Goal: Register for event/course: Register for event/course

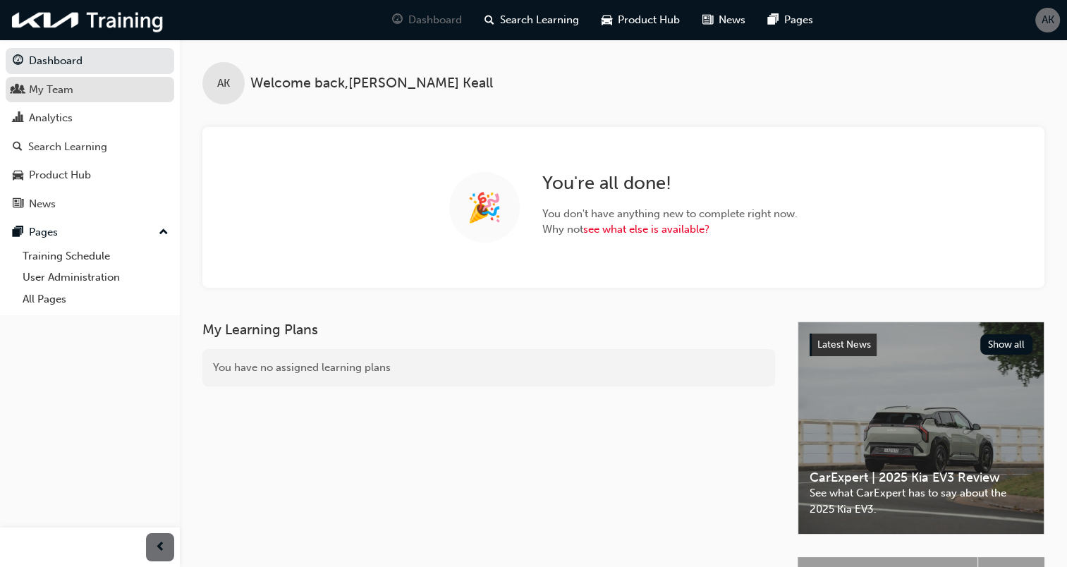
click at [44, 90] on div "My Team" at bounding box center [51, 90] width 44 height 16
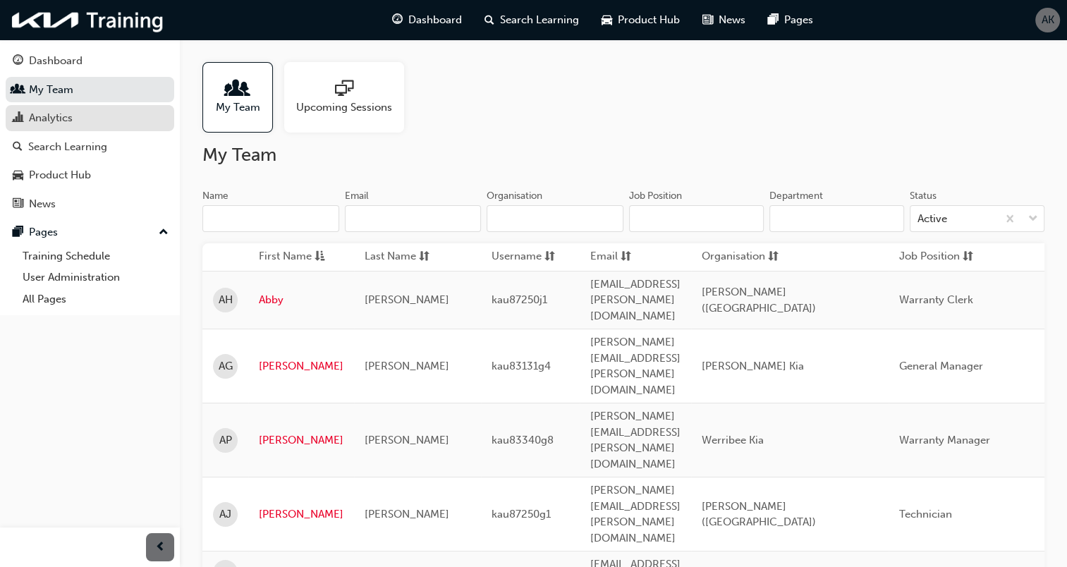
click at [61, 116] on div "Analytics" at bounding box center [51, 118] width 44 height 16
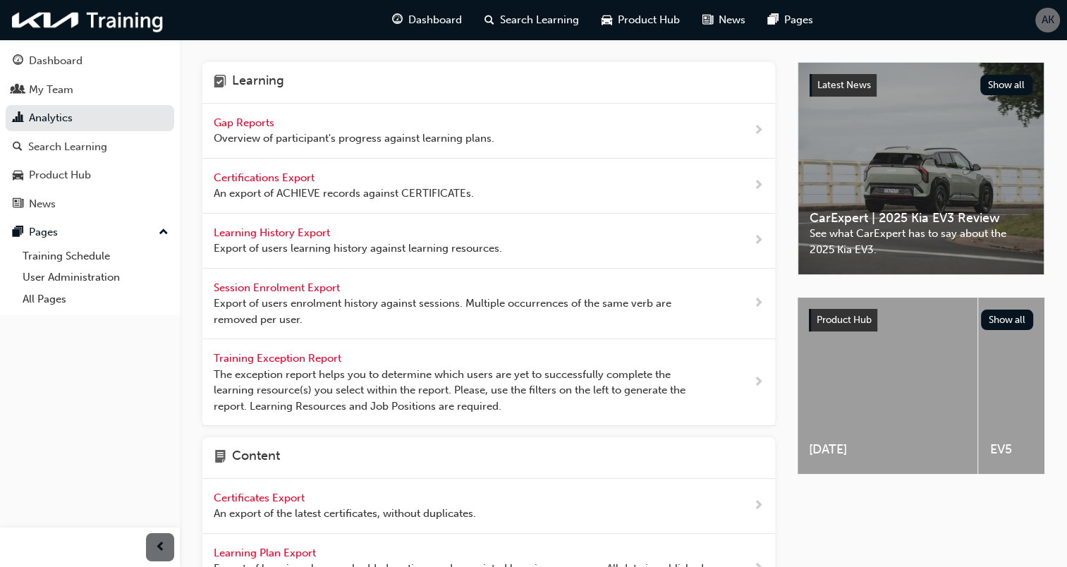
click at [262, 123] on span "Gap Reports" at bounding box center [245, 122] width 63 height 13
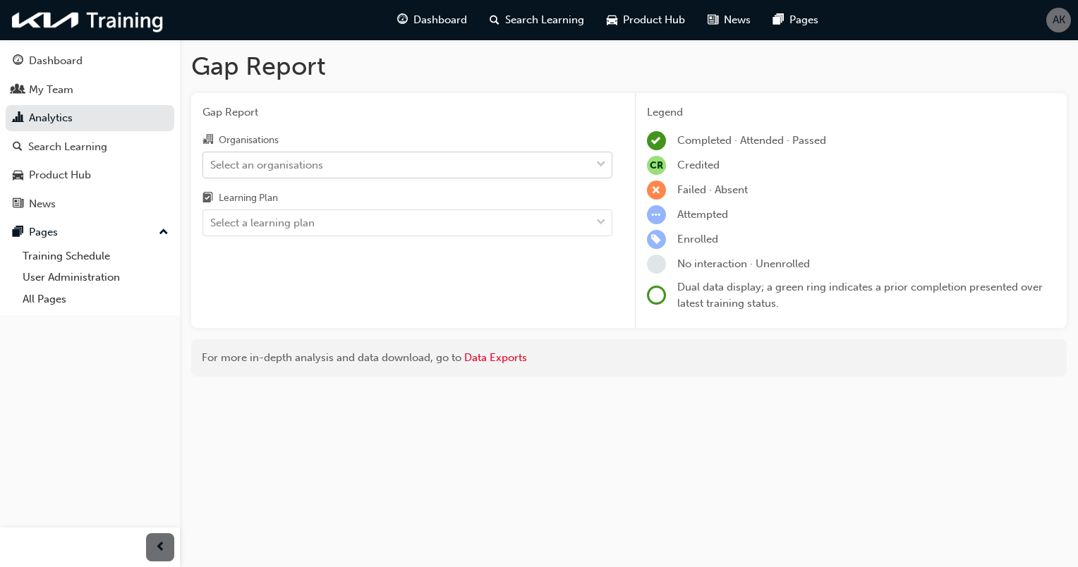
click at [400, 160] on div "Select an organisations" at bounding box center [396, 164] width 387 height 25
click at [212, 160] on input "Organisations Select an organisations" at bounding box center [210, 164] width 1 height 12
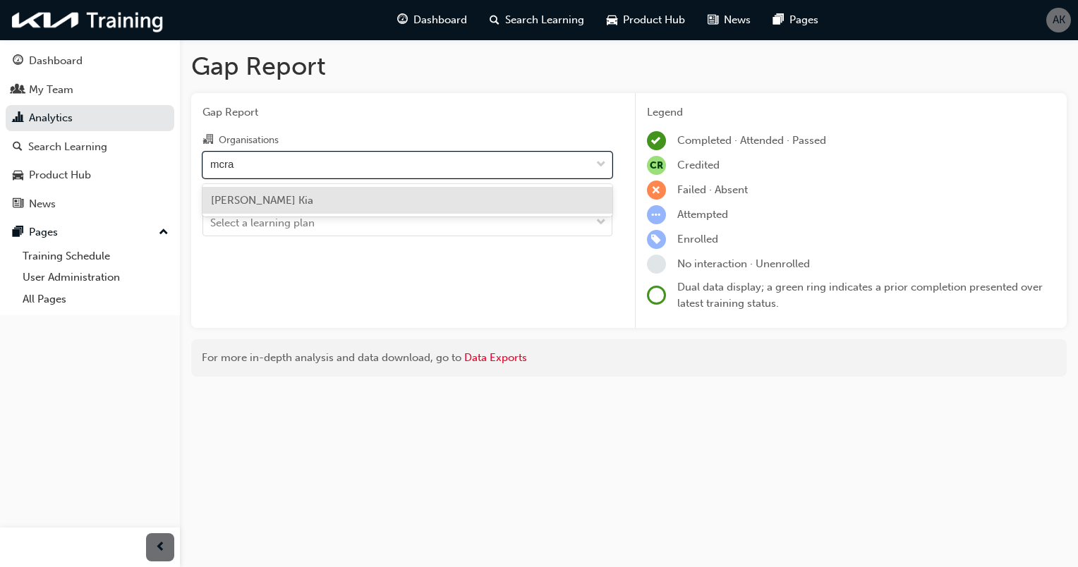
type input "[PERSON_NAME]"
click at [381, 202] on div "[PERSON_NAME] Kia" at bounding box center [407, 201] width 410 height 28
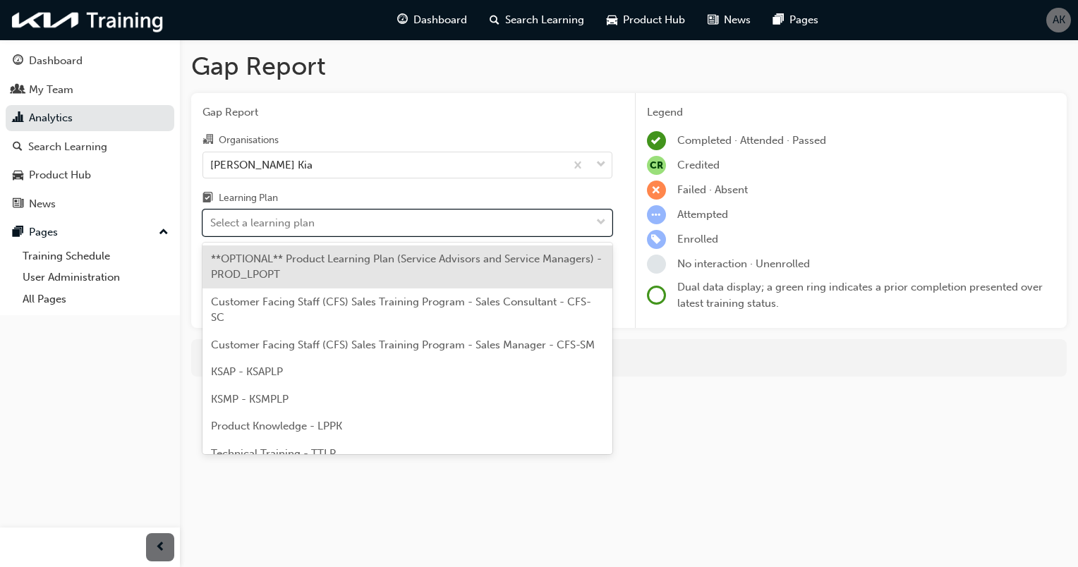
click at [349, 216] on div "Select a learning plan" at bounding box center [396, 223] width 387 height 25
click at [212, 217] on input "Learning Plan option **OPTIONAL** Product Learning Plan (Service Advisors and S…" at bounding box center [210, 223] width 1 height 12
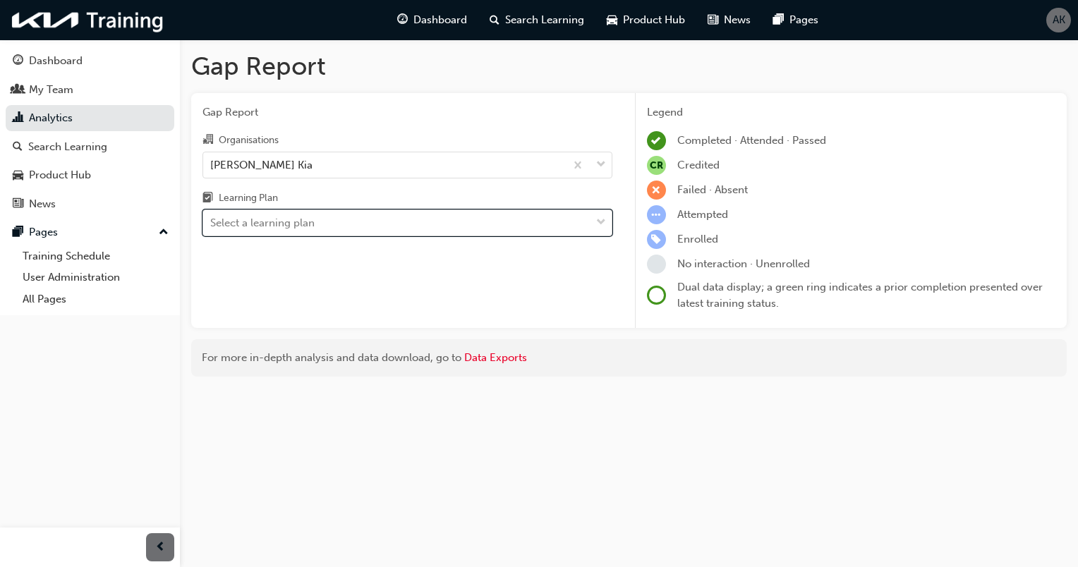
click at [598, 222] on span "down-icon" at bounding box center [601, 223] width 10 height 18
click at [212, 222] on input "Learning Plan 0 results available. Select is focused ,type to refine list, pres…" at bounding box center [210, 223] width 1 height 12
click at [598, 221] on span "down-icon" at bounding box center [601, 223] width 10 height 18
click at [212, 221] on input "Learning Plan 0 results available. Select is focused ,type to refine list, pres…" at bounding box center [210, 223] width 1 height 12
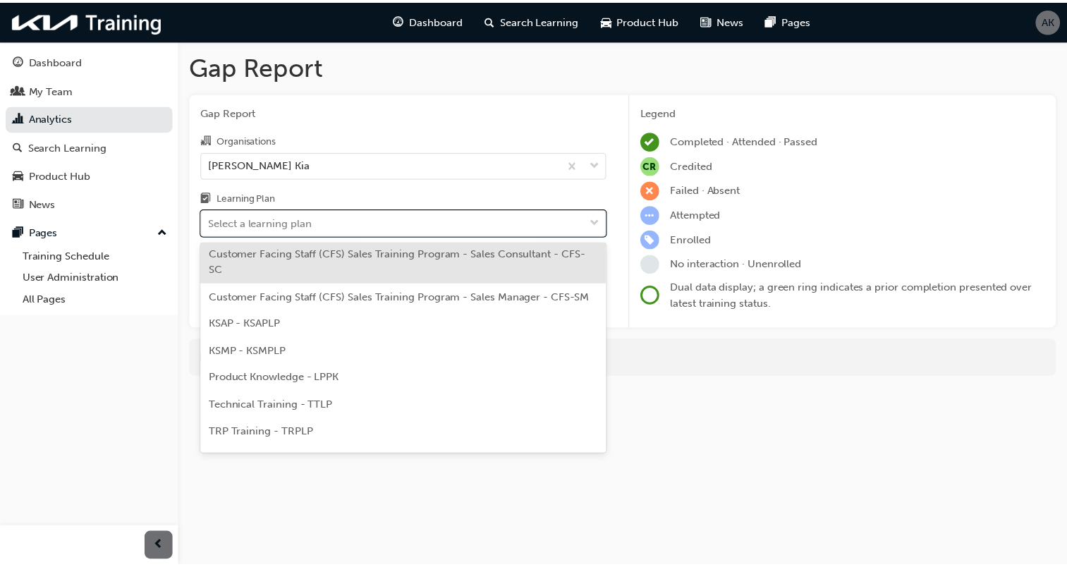
scroll to position [70, 0]
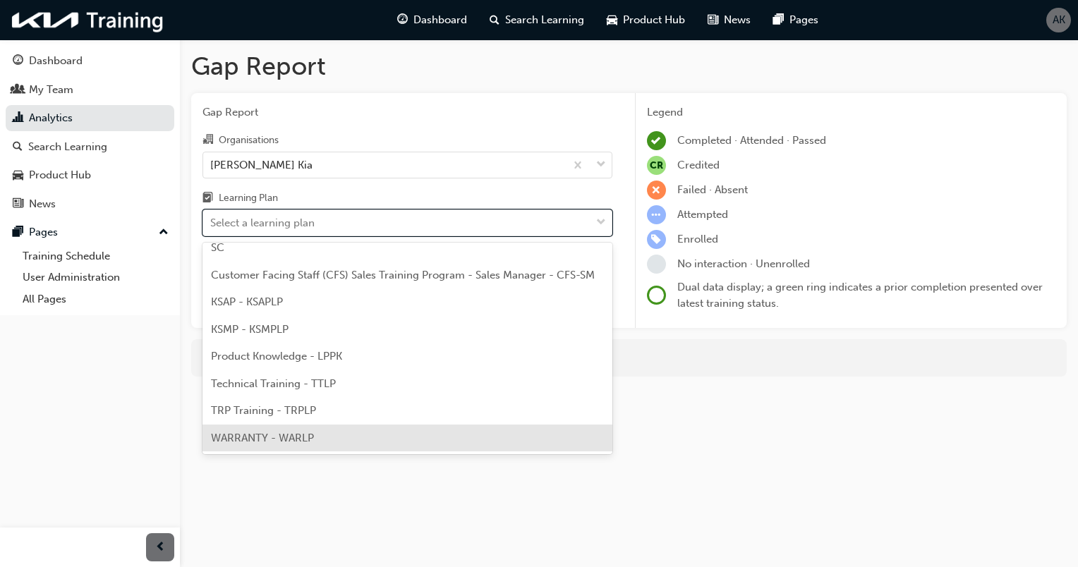
click at [281, 437] on span "WARRANTY - WARLP" at bounding box center [262, 438] width 103 height 13
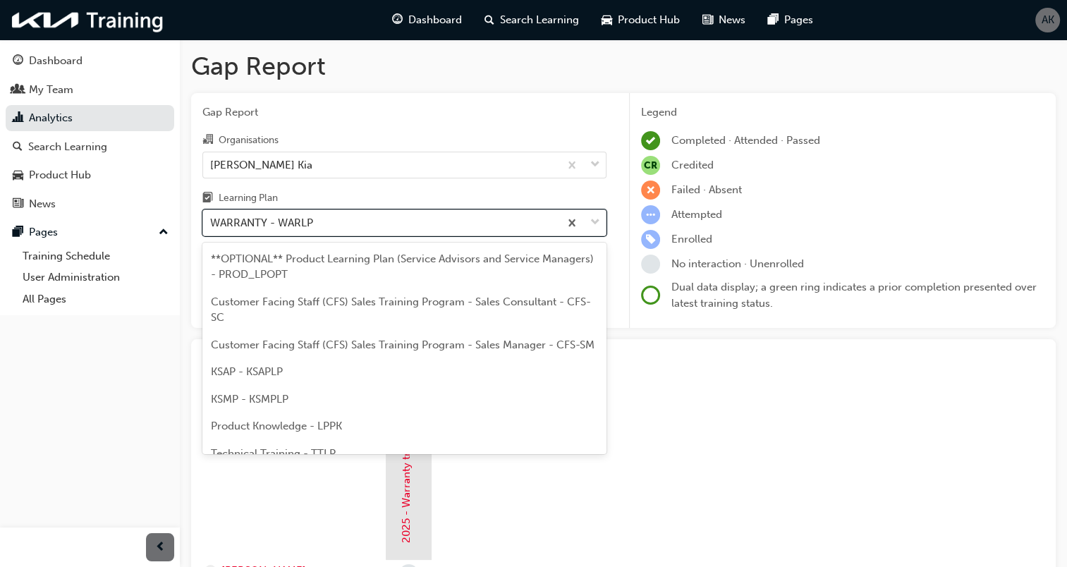
click at [591, 221] on span "down-icon" at bounding box center [595, 223] width 10 height 18
click at [212, 221] on input "Learning Plan option WARRANTY - WARLP, selected. option WARRANTY - WARLP focuse…" at bounding box center [210, 223] width 1 height 12
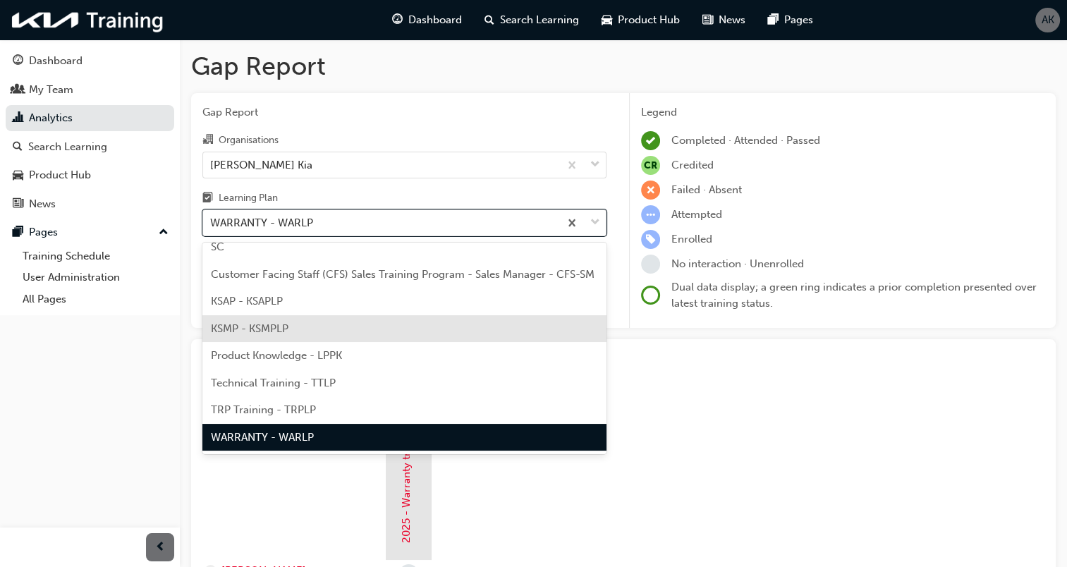
click at [626, 124] on div "Gap Report Organisations [PERSON_NAME] Kia Learning Plan option WARRANTY - WARL…" at bounding box center [623, 211] width 865 height 236
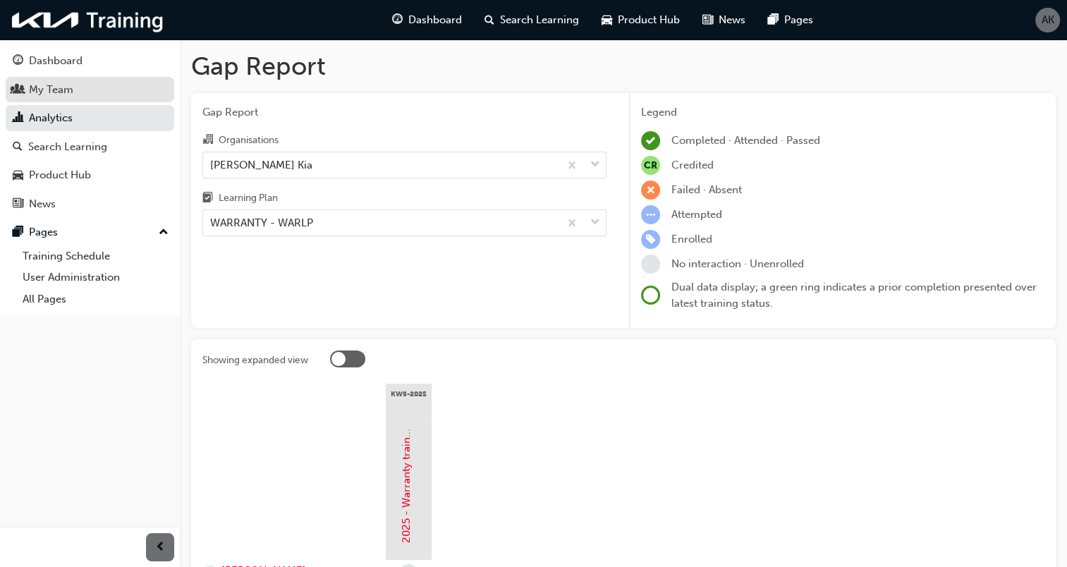
click at [74, 90] on div "My Team" at bounding box center [90, 90] width 154 height 18
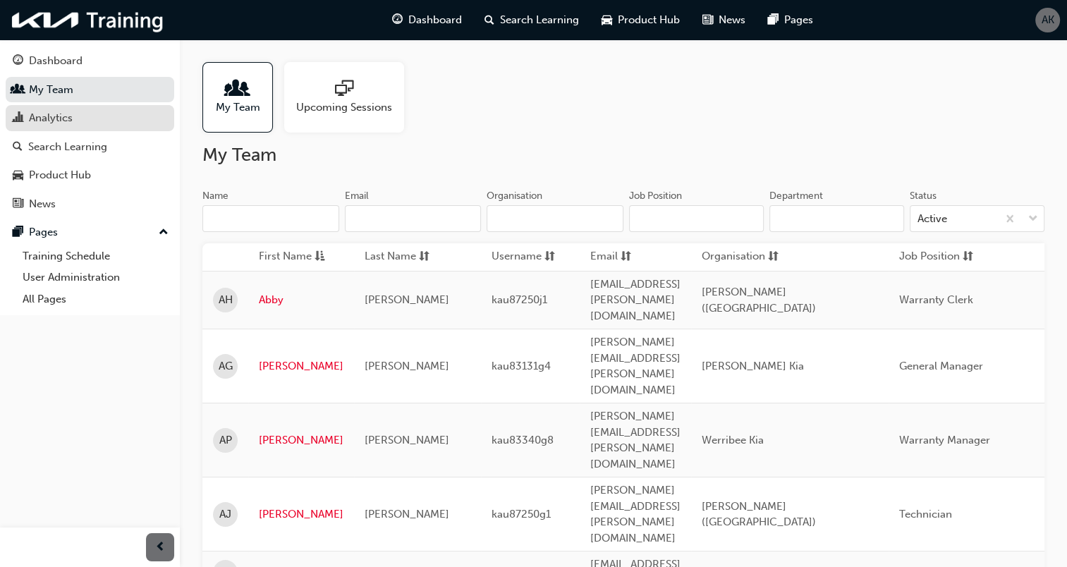
click at [66, 115] on div "Analytics" at bounding box center [51, 118] width 44 height 16
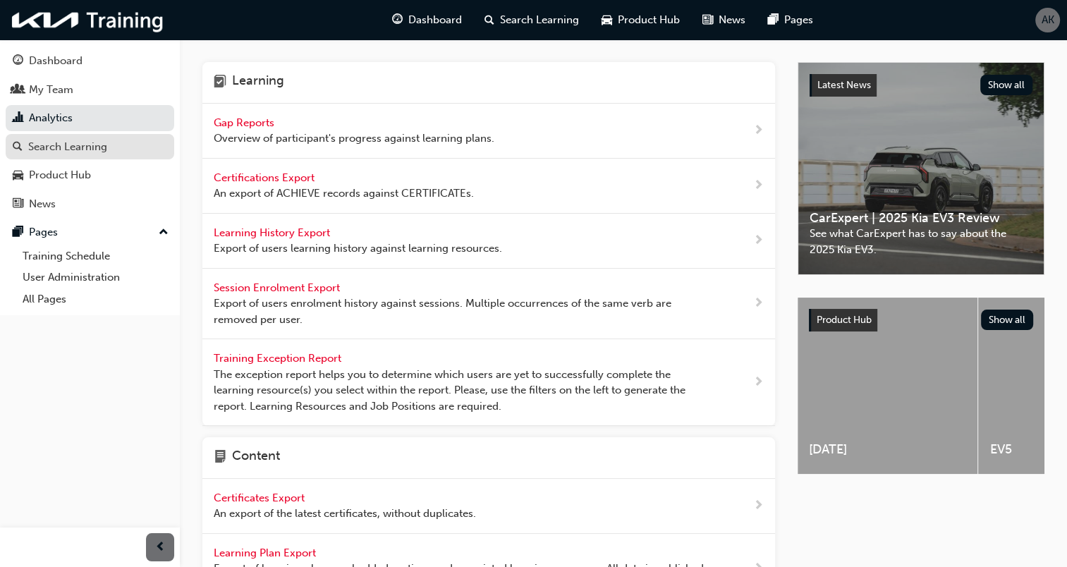
click at [89, 147] on div "Search Learning" at bounding box center [67, 147] width 79 height 16
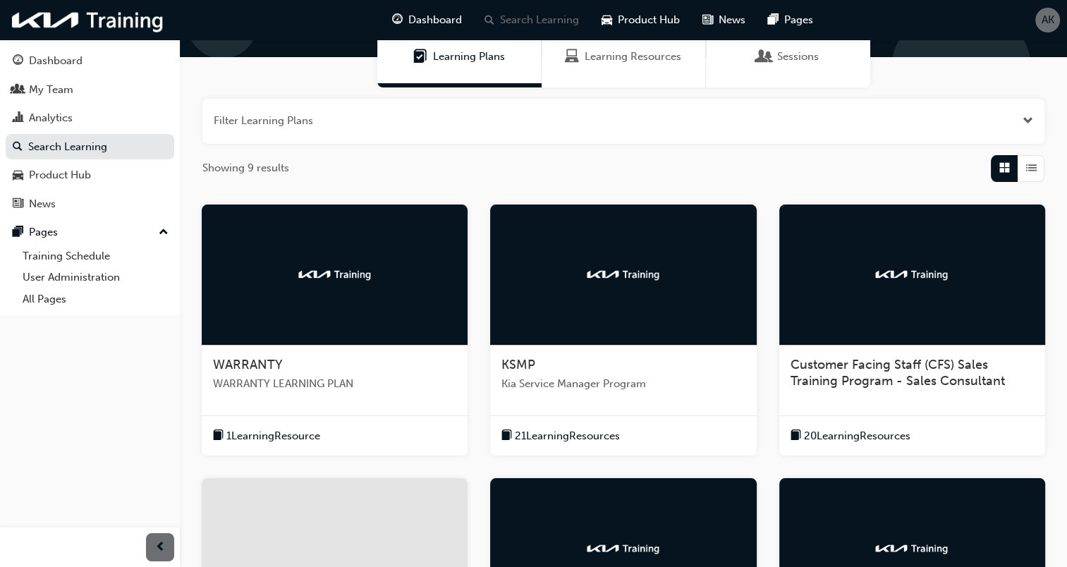
scroll to position [141, 0]
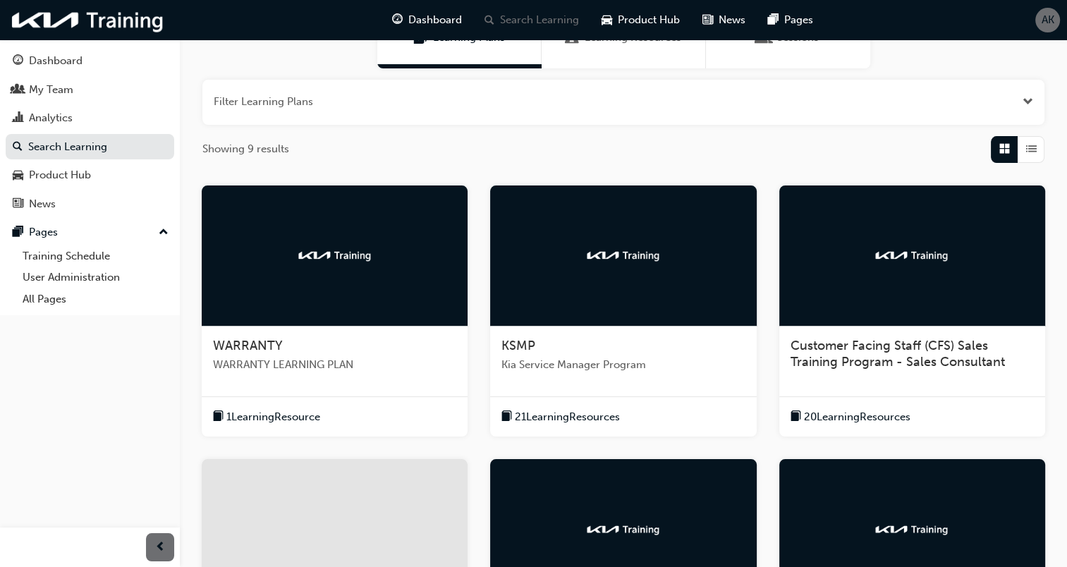
click at [392, 379] on div "WARRANTY WARRANTY LEARNING PLAN" at bounding box center [335, 361] width 266 height 69
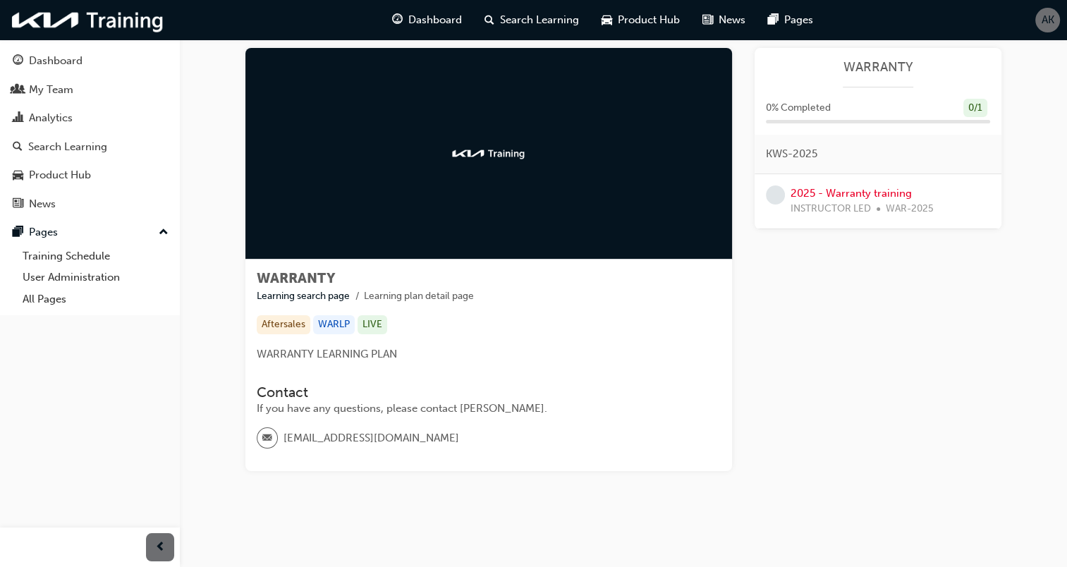
scroll to position [32, 0]
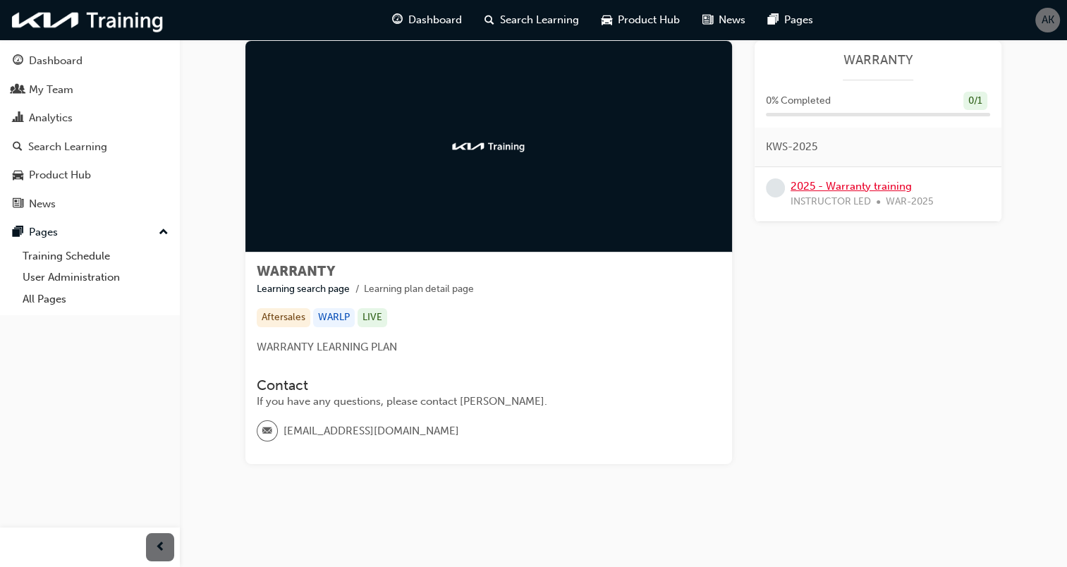
click at [810, 183] on link "2025 - Warranty training" at bounding box center [851, 186] width 121 height 13
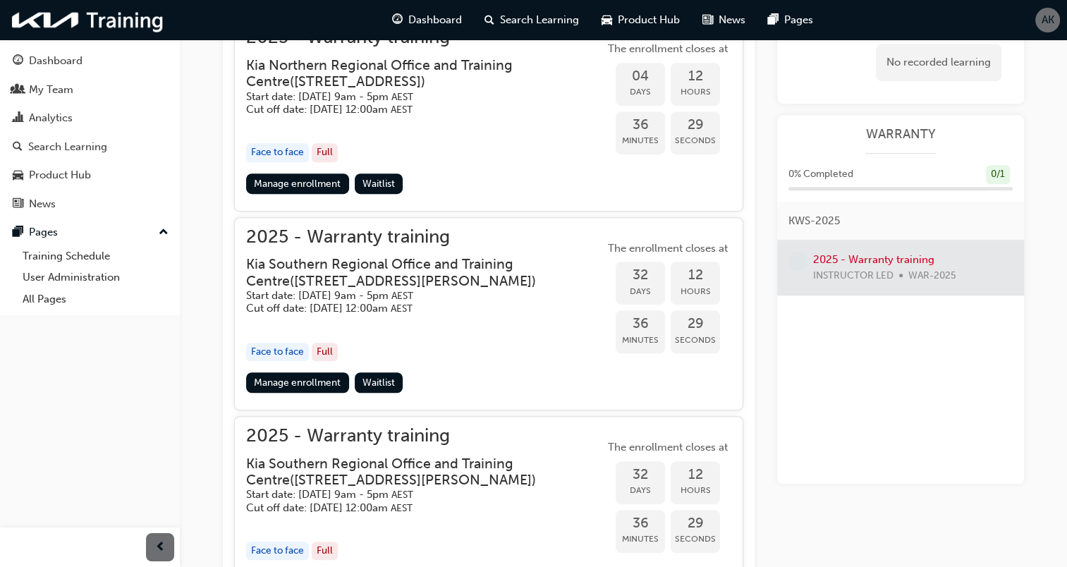
scroll to position [925, 0]
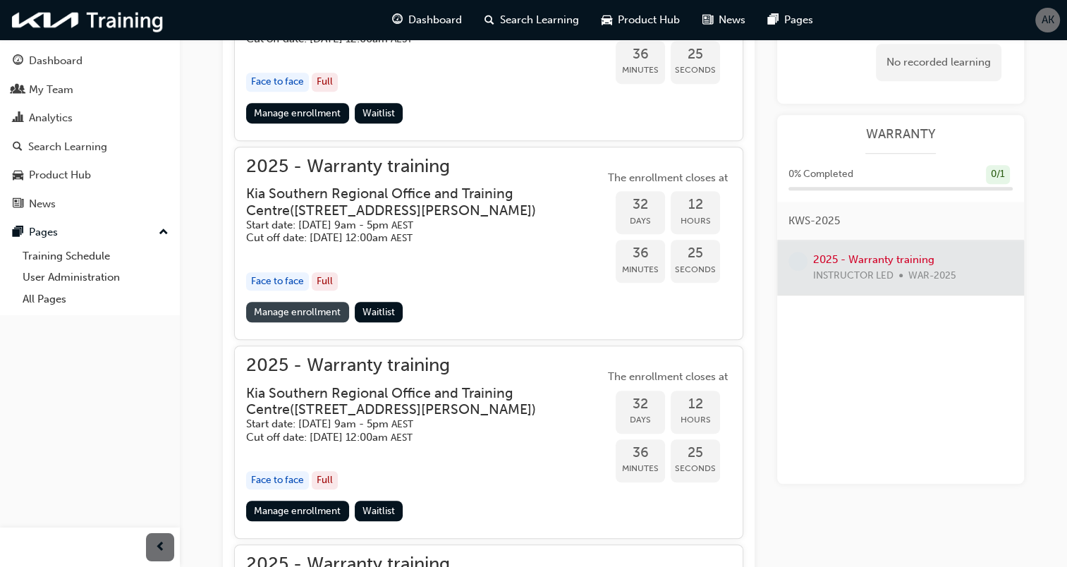
click at [325, 310] on link "Manage enrollment" at bounding box center [297, 312] width 103 height 20
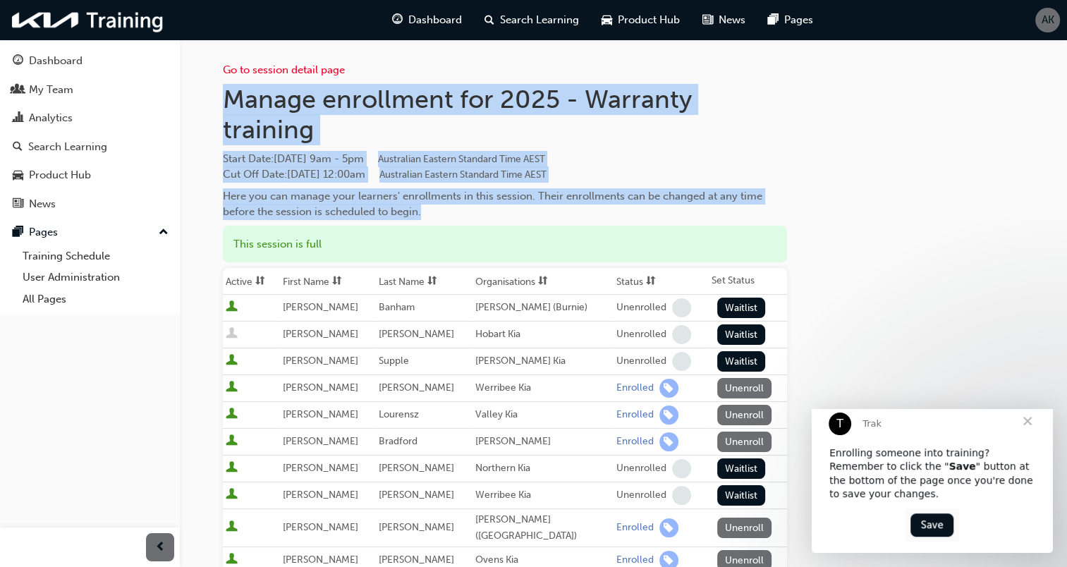
drag, startPoint x: 220, startPoint y: 90, endPoint x: 756, endPoint y: 214, distance: 549.5
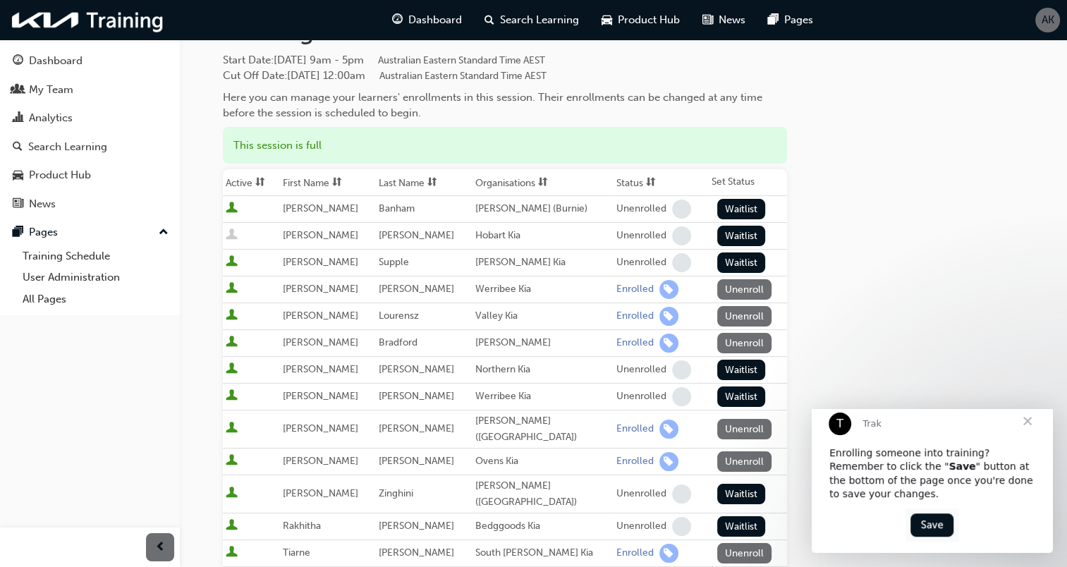
scroll to position [141, 0]
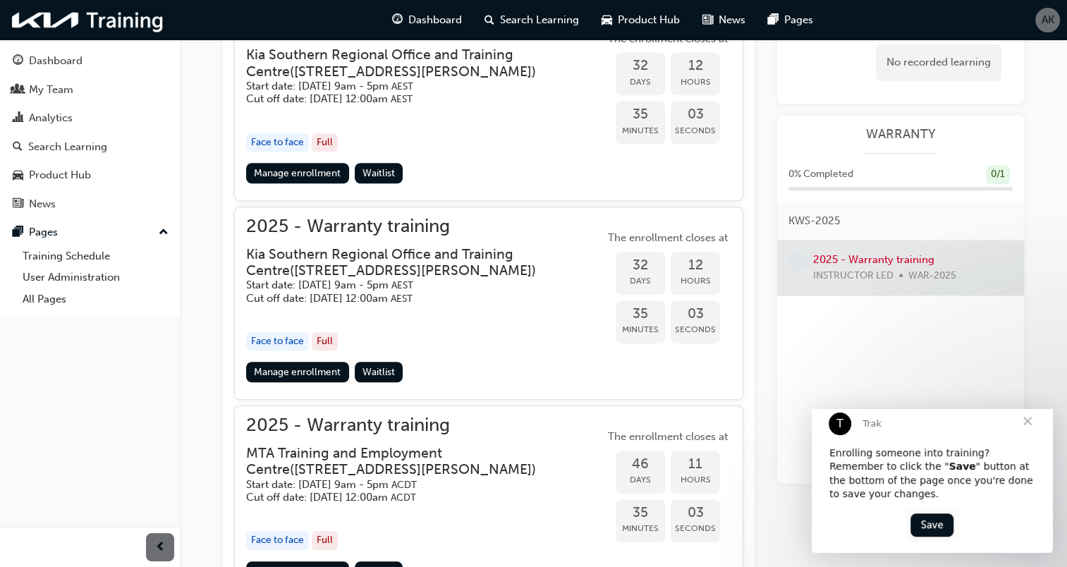
scroll to position [1066, 0]
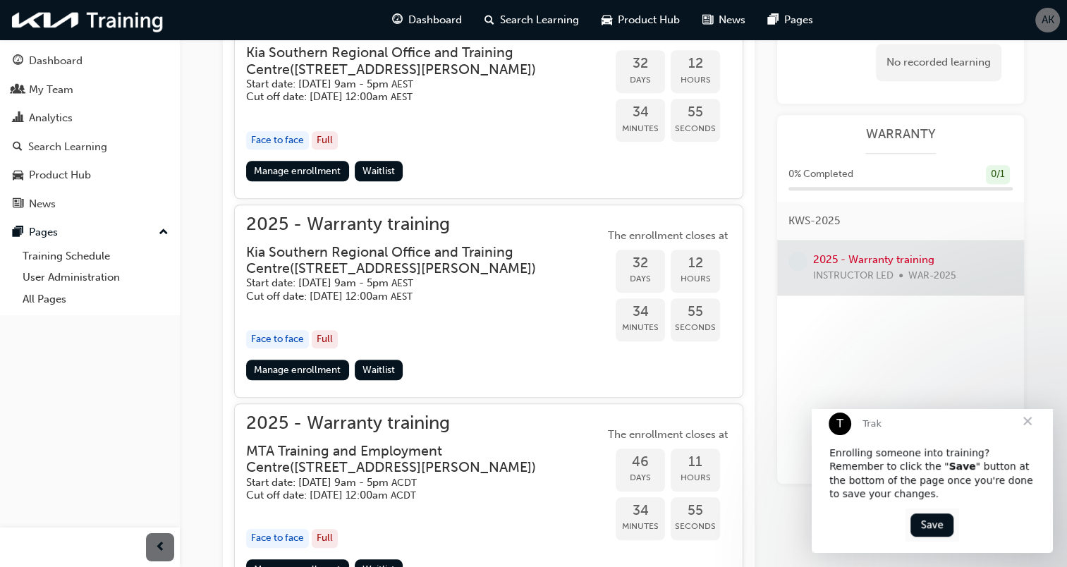
click at [435, 281] on h5 "Start date: [DATE] 9am - 5pm AEST" at bounding box center [414, 283] width 336 height 13
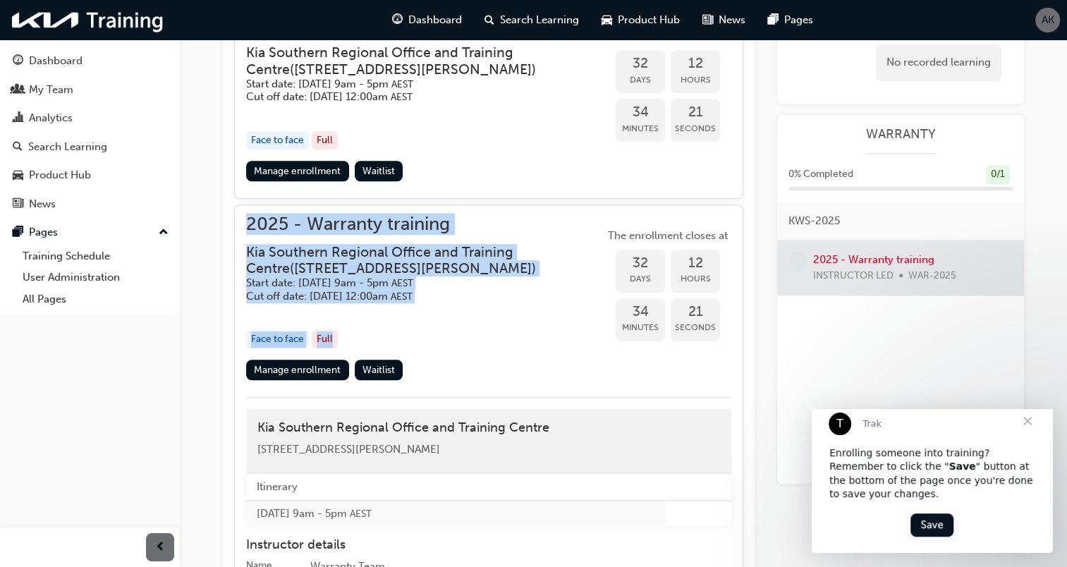
drag, startPoint x: 242, startPoint y: 220, endPoint x: 542, endPoint y: 329, distance: 319.1
click at [542, 329] on div "2025 - Warranty training [GEOGRAPHIC_DATA] Office and Training Centre ( [STREET…" at bounding box center [488, 412] width 509 height 414
copy div "2025 - Warranty training Kia Southern Regional Office and Training Centre ( [ST…"
